Goal: Check status: Check status

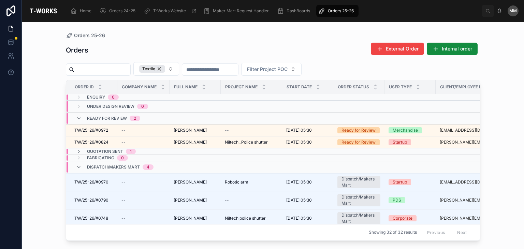
click at [113, 116] on span "Ready for Review" at bounding box center [107, 118] width 40 height 5
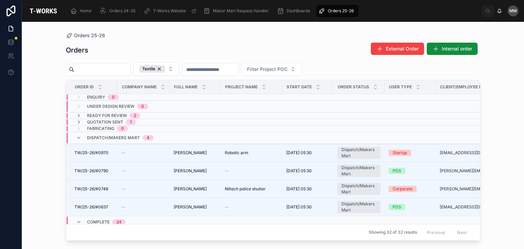
click at [118, 121] on span "Quotation Sent" at bounding box center [105, 121] width 36 height 5
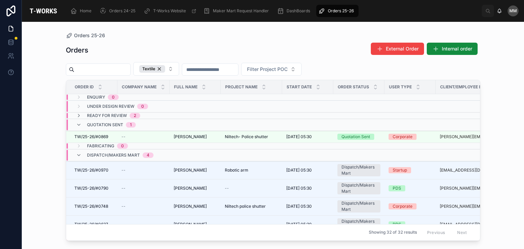
click at [114, 151] on div "Dispatch/Makers Mart 4" at bounding box center [120, 155] width 67 height 11
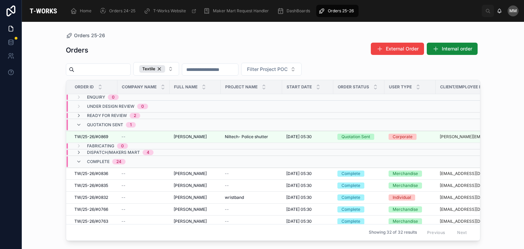
click at [114, 151] on span "Dispatch/Makers Mart" at bounding box center [113, 152] width 53 height 5
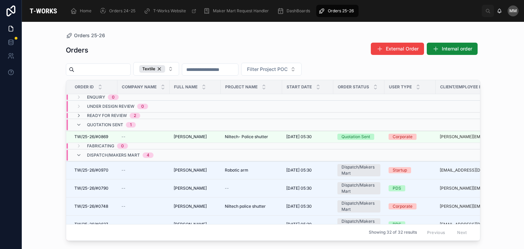
click at [114, 151] on div "Dispatch/Makers Mart 4" at bounding box center [120, 155] width 67 height 11
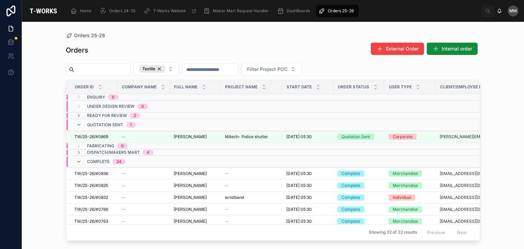
click at [93, 161] on span "Complete" at bounding box center [98, 161] width 23 height 5
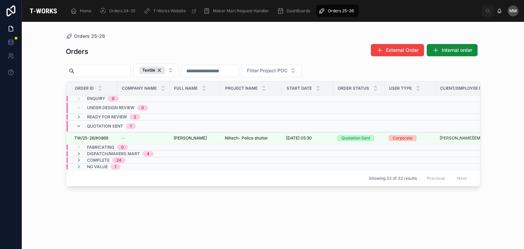
click at [103, 165] on span "No value" at bounding box center [97, 166] width 21 height 5
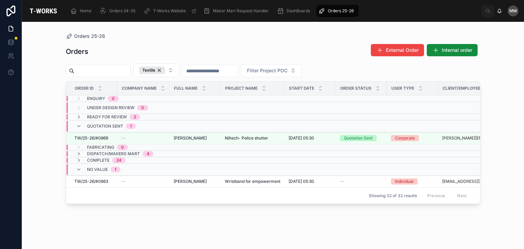
click at [116, 164] on div "No value 1" at bounding box center [103, 169] width 33 height 11
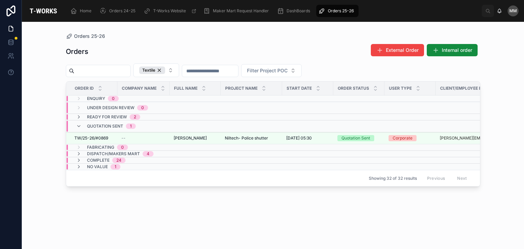
click at [116, 160] on div "24" at bounding box center [118, 160] width 5 height 5
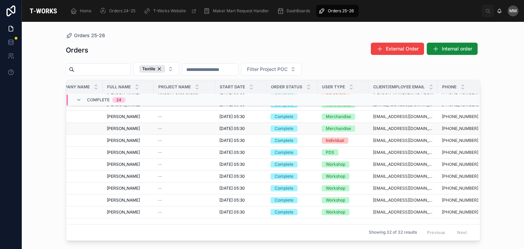
scroll to position [0, 67]
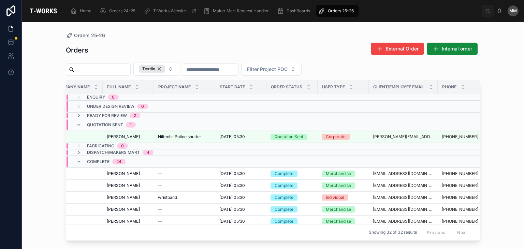
click at [129, 150] on span "Dispatch/Makers Mart" at bounding box center [113, 152] width 53 height 5
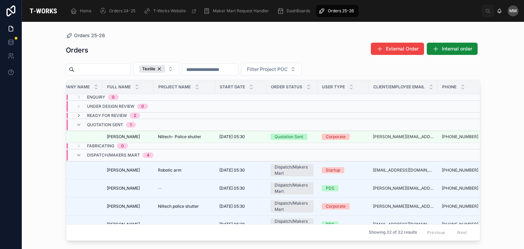
click at [117, 123] on span "Quotation Sent" at bounding box center [105, 124] width 36 height 5
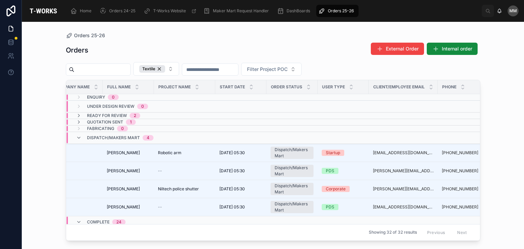
click at [118, 137] on span "Dispatch/Makers Mart" at bounding box center [113, 137] width 53 height 5
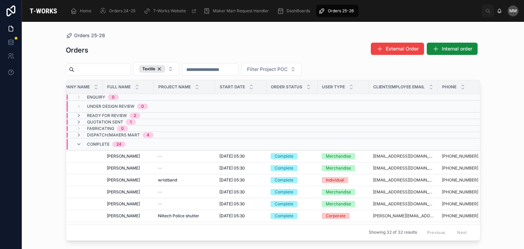
click at [118, 138] on td "Complete 24" at bounding box center [143, 144] width 155 height 12
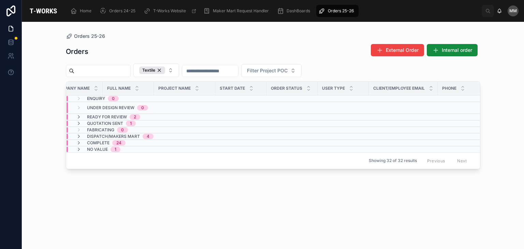
click at [118, 137] on span "Dispatch/Makers Mart" at bounding box center [113, 136] width 53 height 5
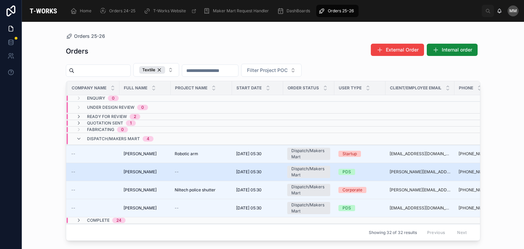
scroll to position [0, 0]
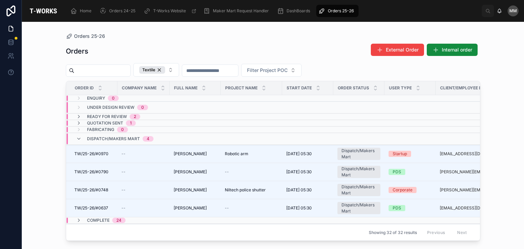
click at [115, 121] on span "Quotation Sent" at bounding box center [105, 122] width 36 height 5
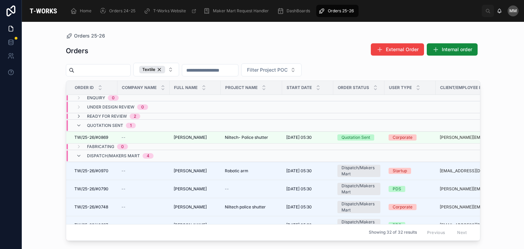
click at [116, 116] on span "Ready for Review" at bounding box center [107, 116] width 40 height 5
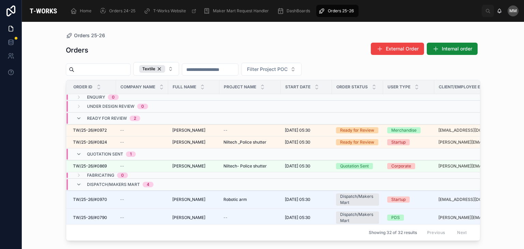
scroll to position [0, 2]
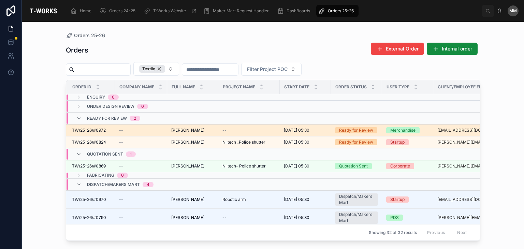
click at [225, 131] on span "--" at bounding box center [224, 130] width 4 height 5
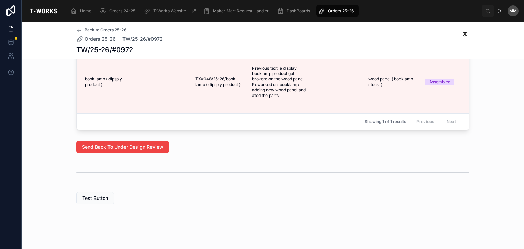
scroll to position [315, 0]
